Goal: Task Accomplishment & Management: Manage account settings

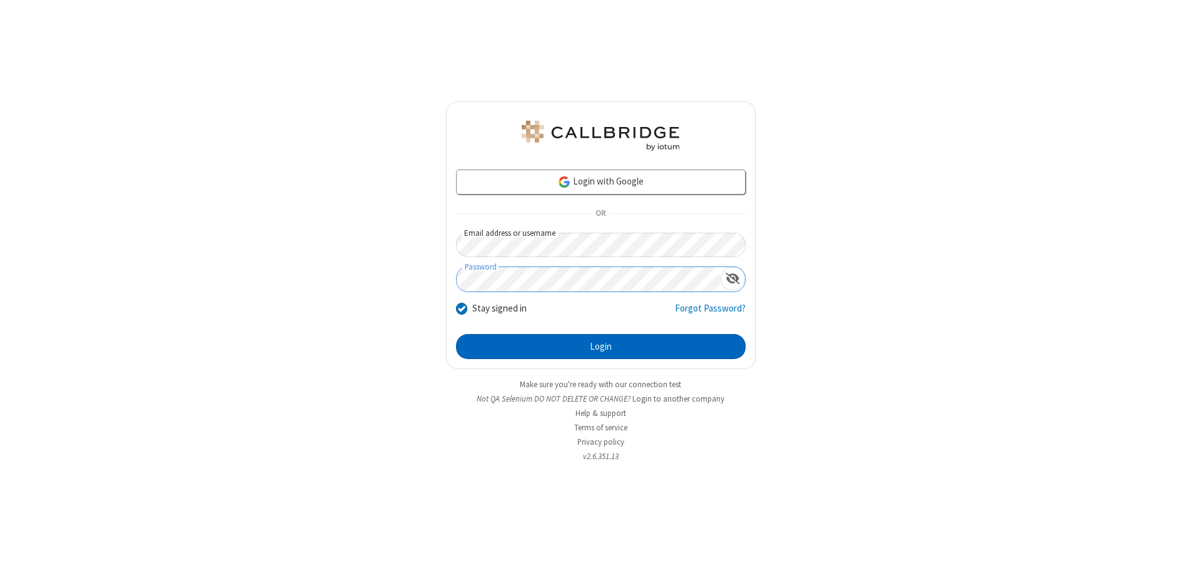
click at [600, 347] on button "Login" at bounding box center [601, 346] width 290 height 25
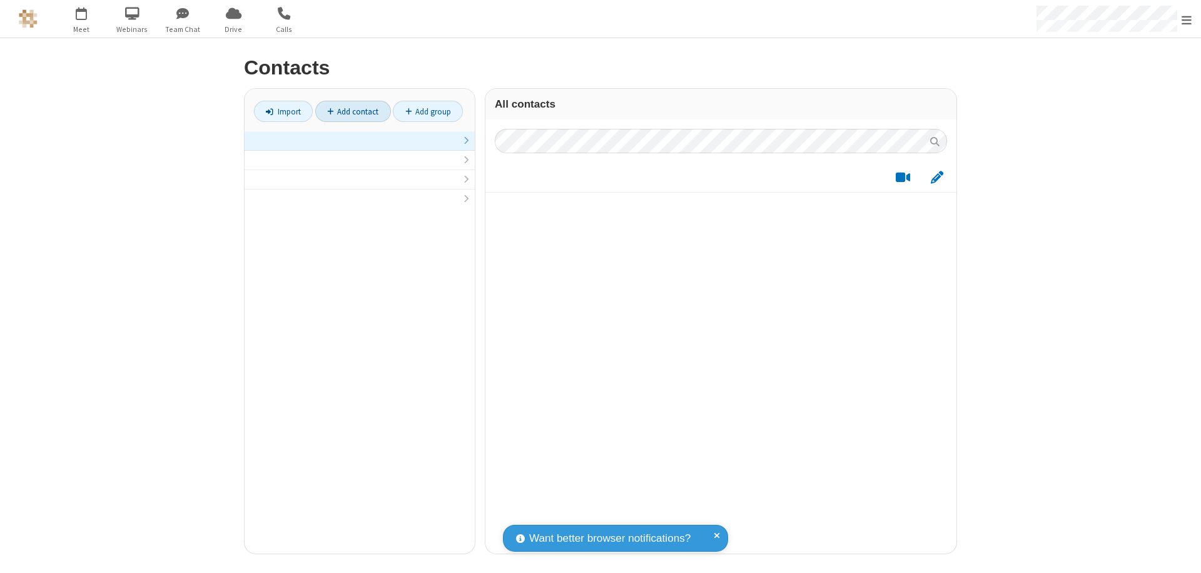
click at [353, 111] on link "Add contact" at bounding box center [353, 111] width 76 height 21
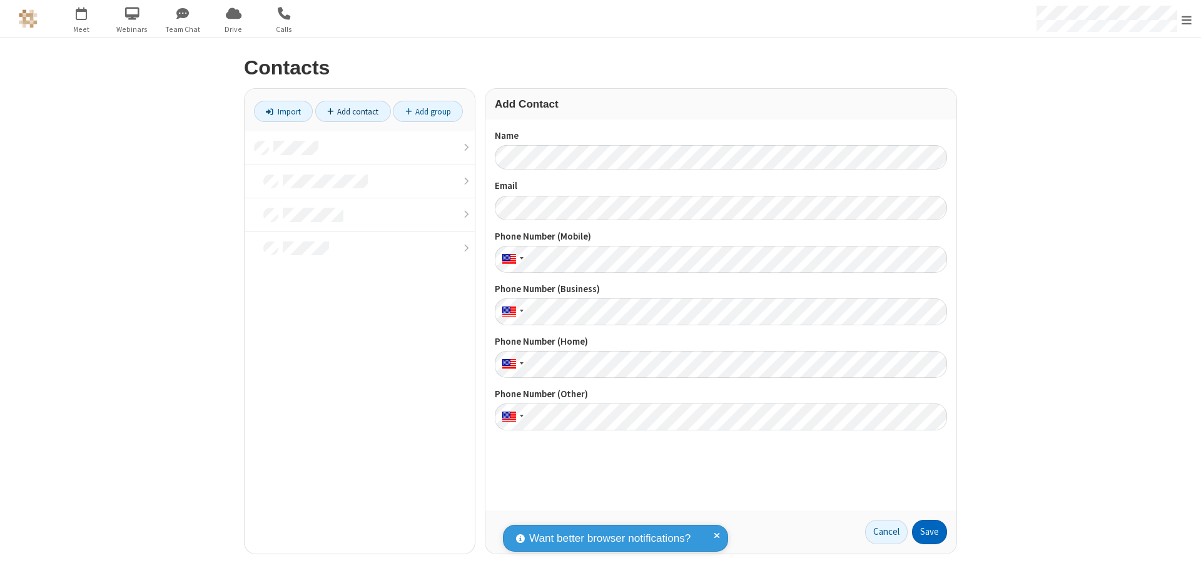
click at [929, 532] on button "Save" at bounding box center [929, 532] width 35 height 25
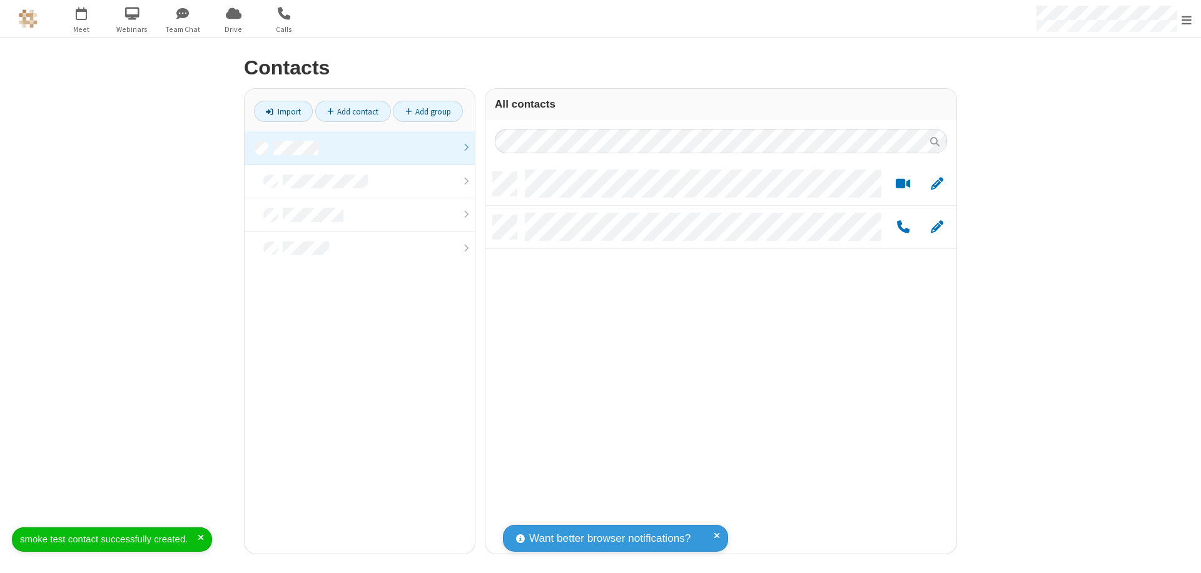
scroll to position [382, 462]
